Goal: Task Accomplishment & Management: Use online tool/utility

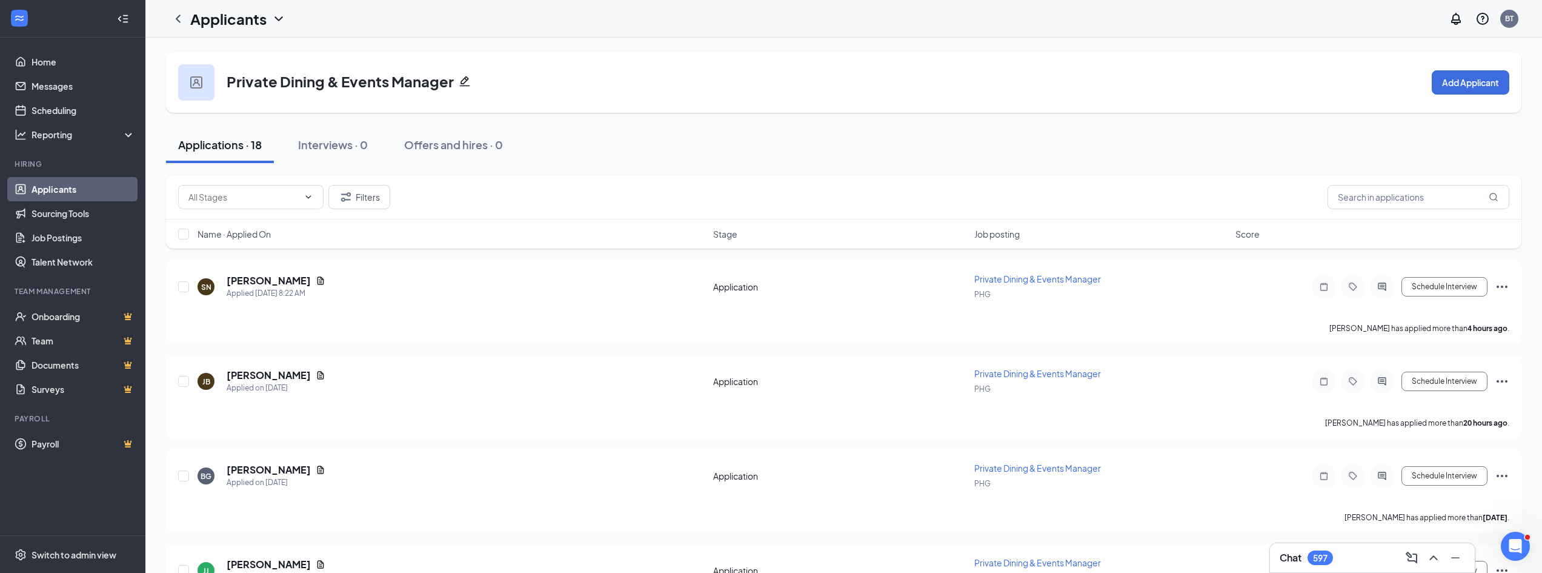
click at [95, 188] on link "Applicants" at bounding box center [84, 189] width 104 height 24
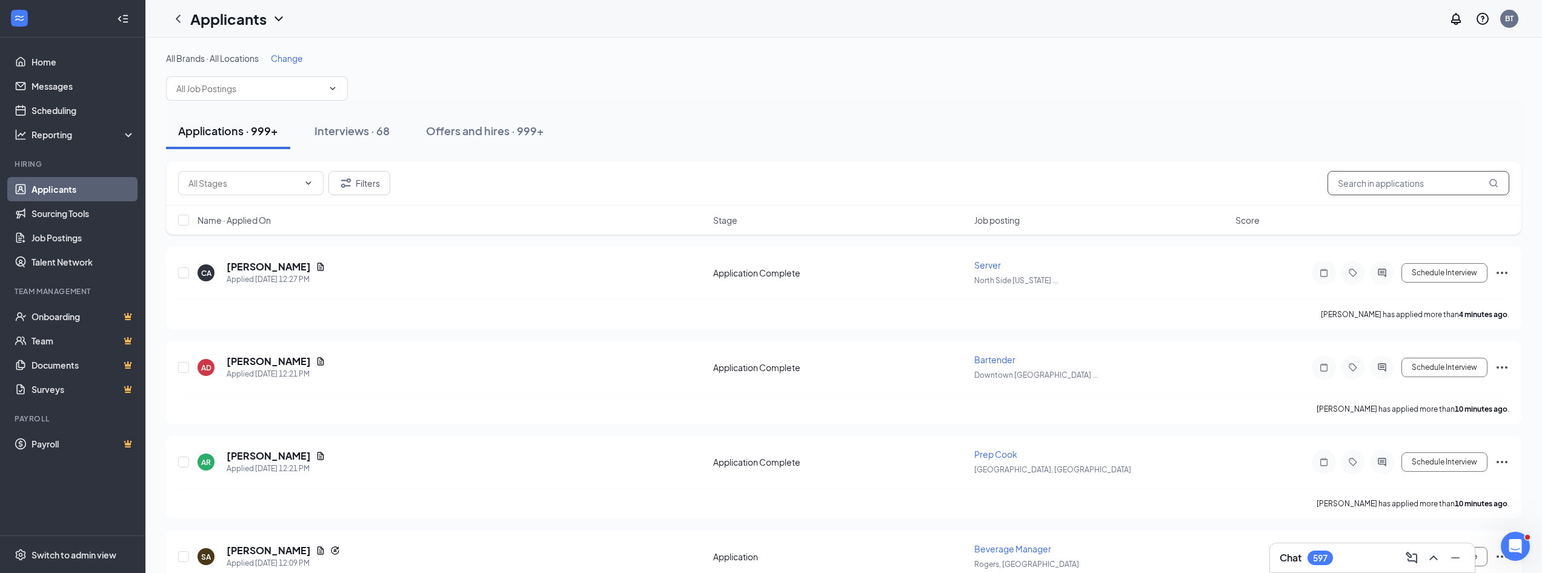
click at [1383, 181] on input "text" at bounding box center [1419, 183] width 182 height 24
paste input "Jimmy Capek"
type input "Jimmy Capek"
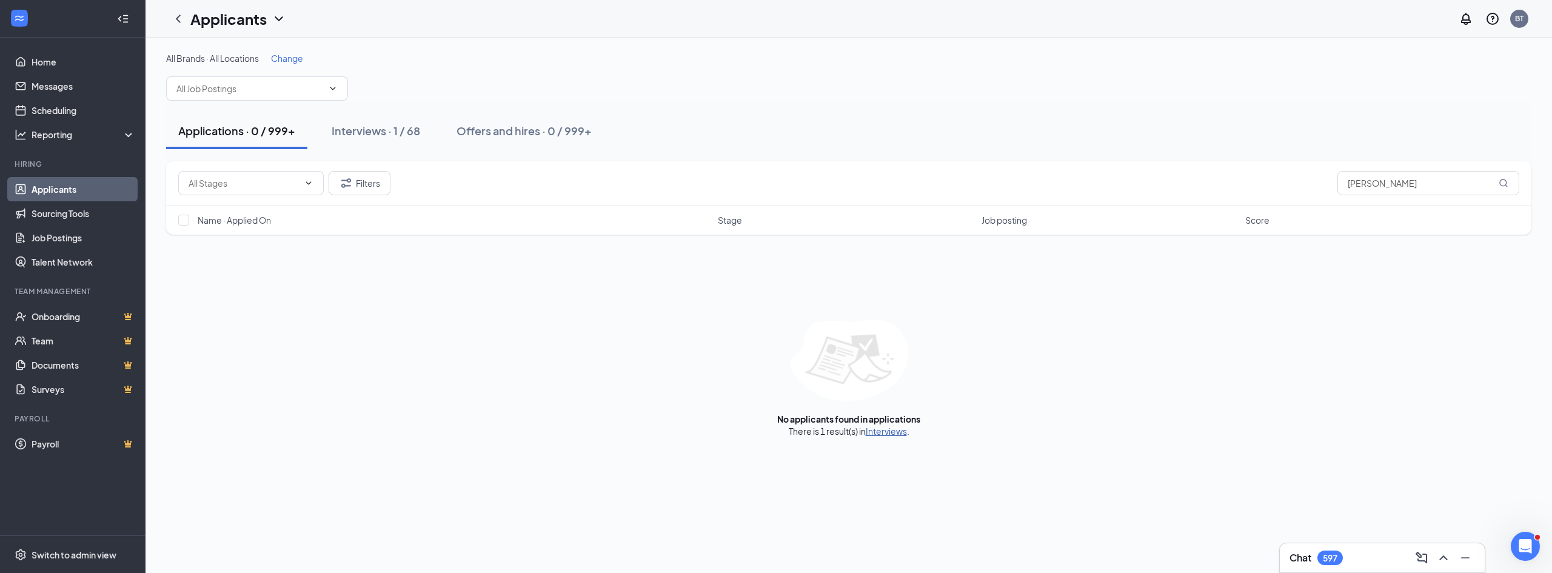
click at [879, 432] on link "Interviews" at bounding box center [885, 430] width 41 height 11
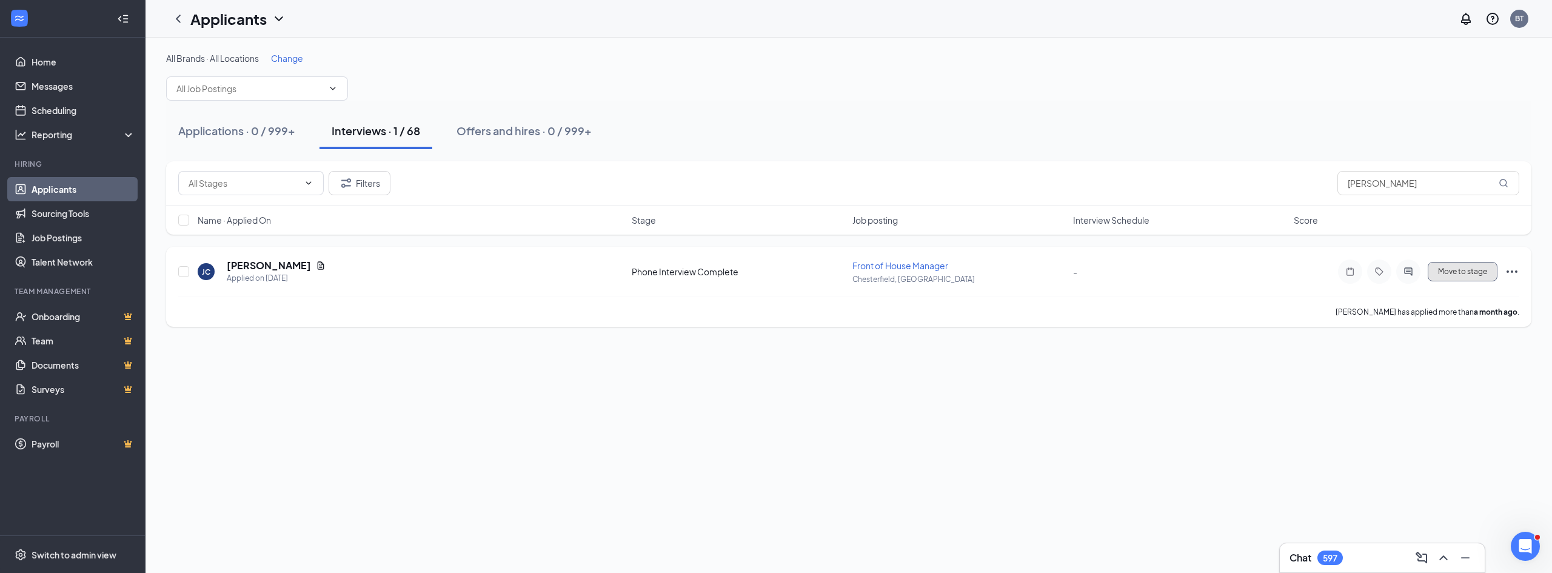
click at [1467, 273] on span "Move to stage" at bounding box center [1462, 271] width 49 height 8
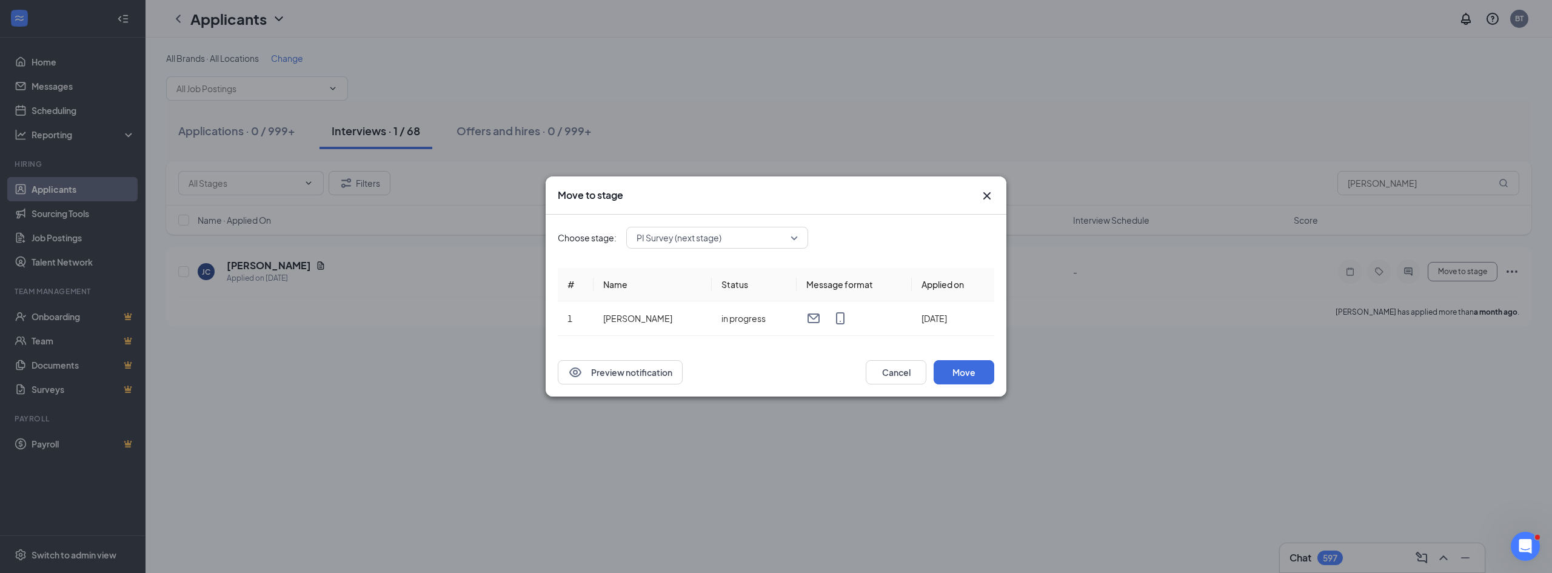
click at [701, 239] on div "PI Survey (next stage)" at bounding box center [717, 238] width 182 height 22
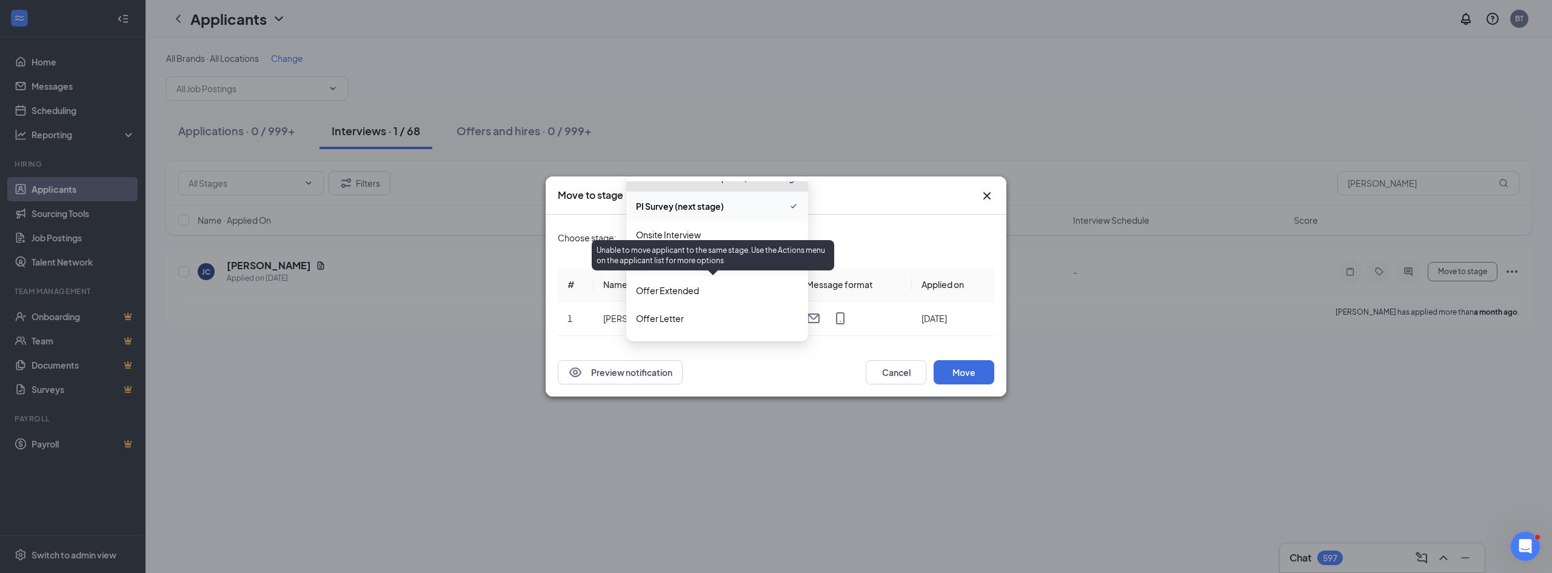
scroll to position [181, 0]
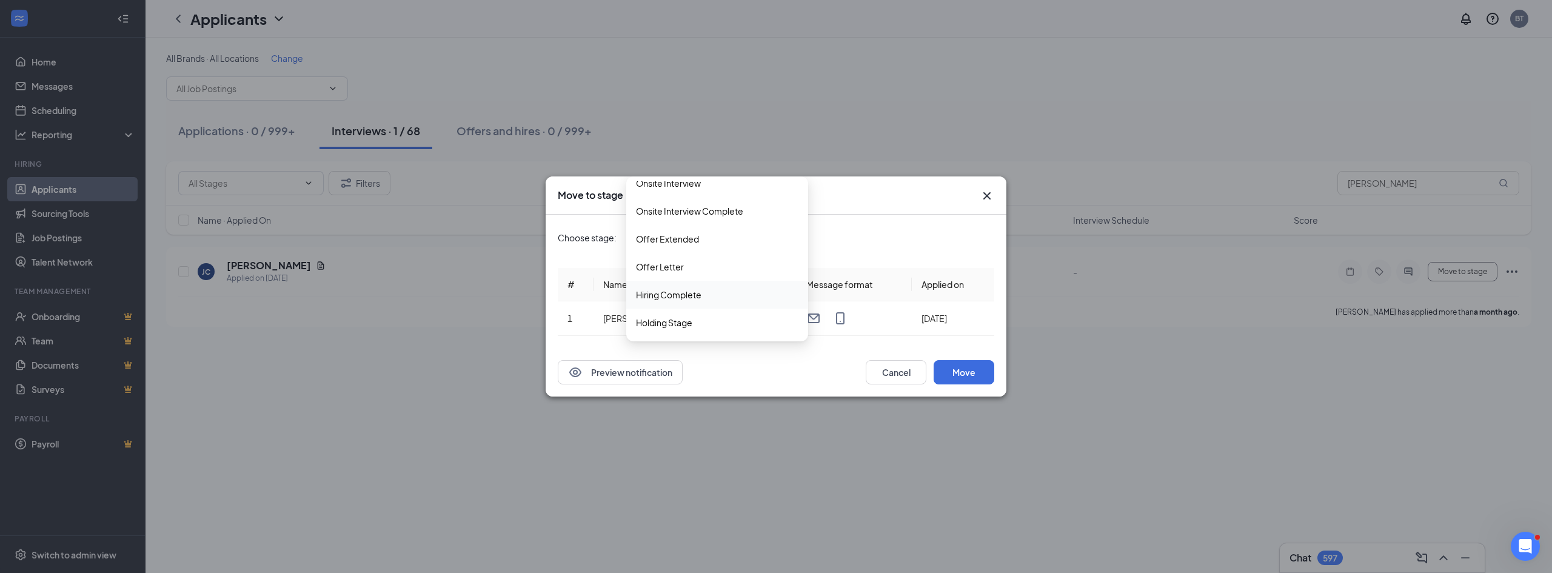
click at [712, 296] on span "Hiring Complete" at bounding box center [717, 294] width 162 height 13
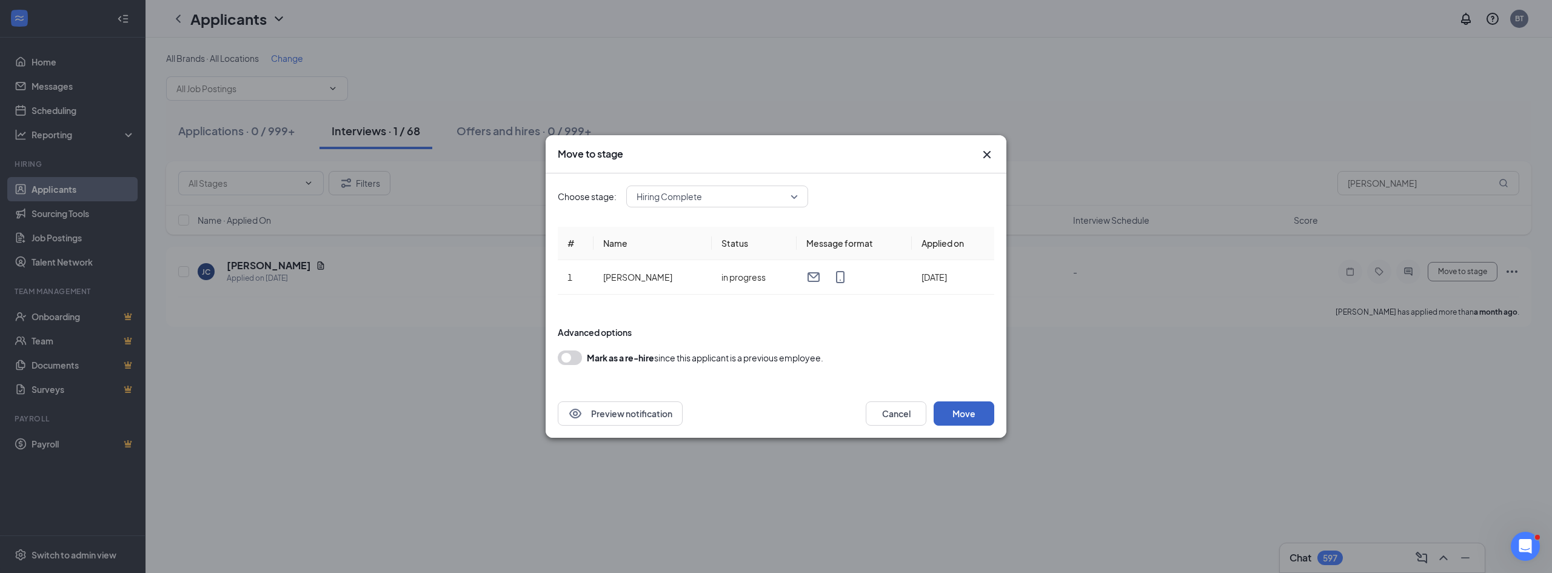
click at [962, 413] on button "Move" at bounding box center [963, 413] width 61 height 24
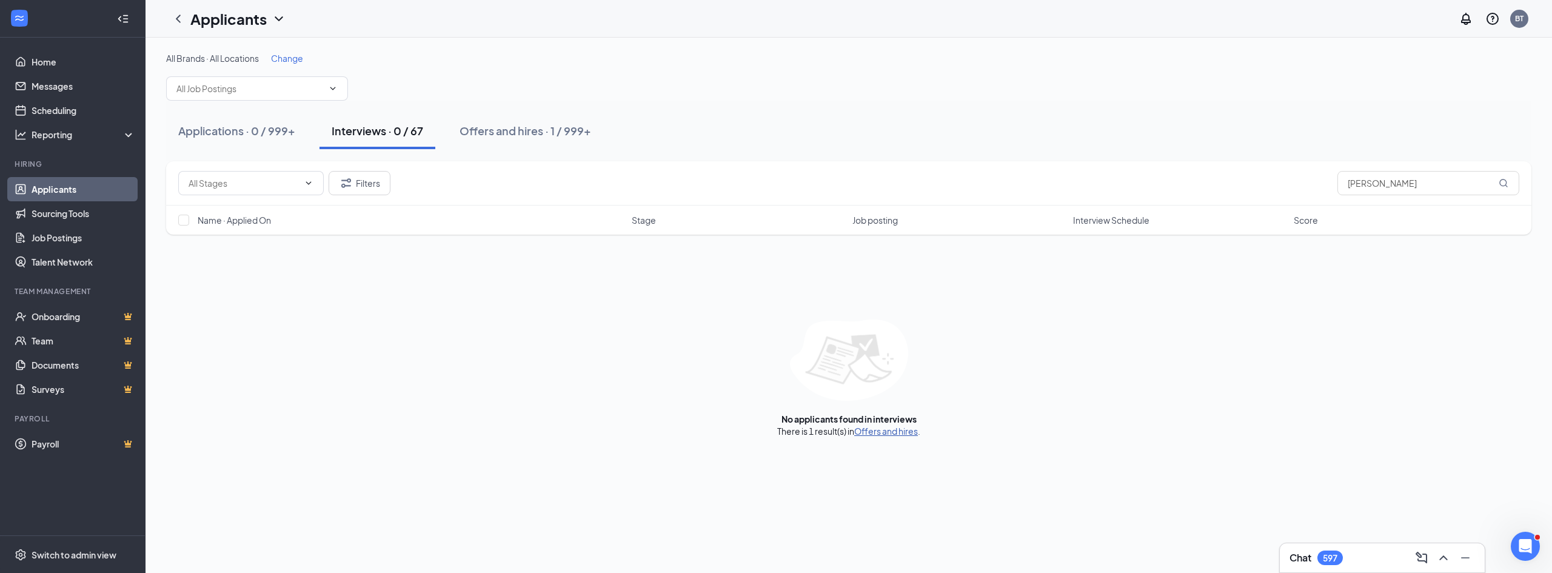
click at [877, 431] on link "Offers and hires" at bounding box center [886, 430] width 64 height 11
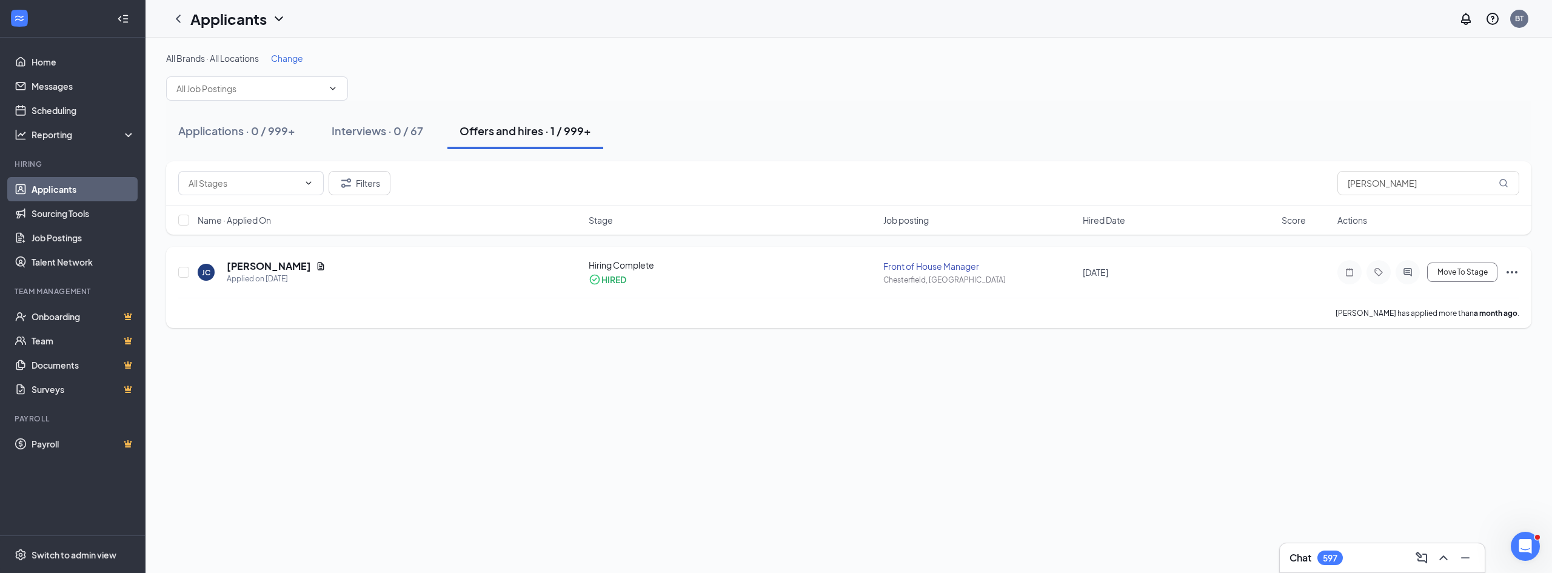
click at [1504, 272] on div "Move To Stage" at bounding box center [1428, 272] width 182 height 24
click at [1507, 272] on icon "Ellipses" at bounding box center [1511, 272] width 11 height 2
click at [1433, 262] on p "Send to paylocity" at bounding box center [1457, 268] width 104 height 12
